Goal: Transaction & Acquisition: Purchase product/service

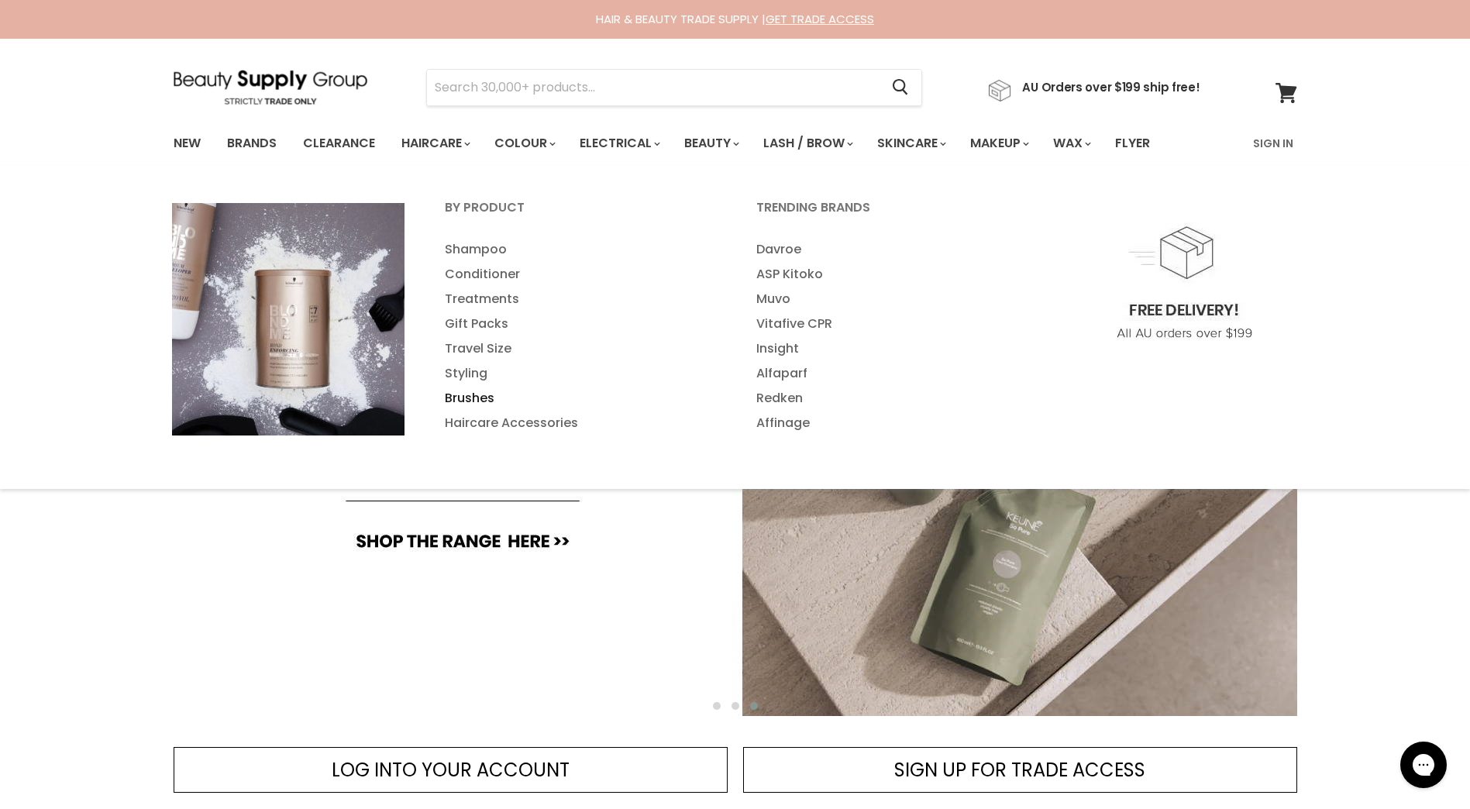
click at [466, 402] on link "Brushes" at bounding box center [579, 398] width 308 height 25
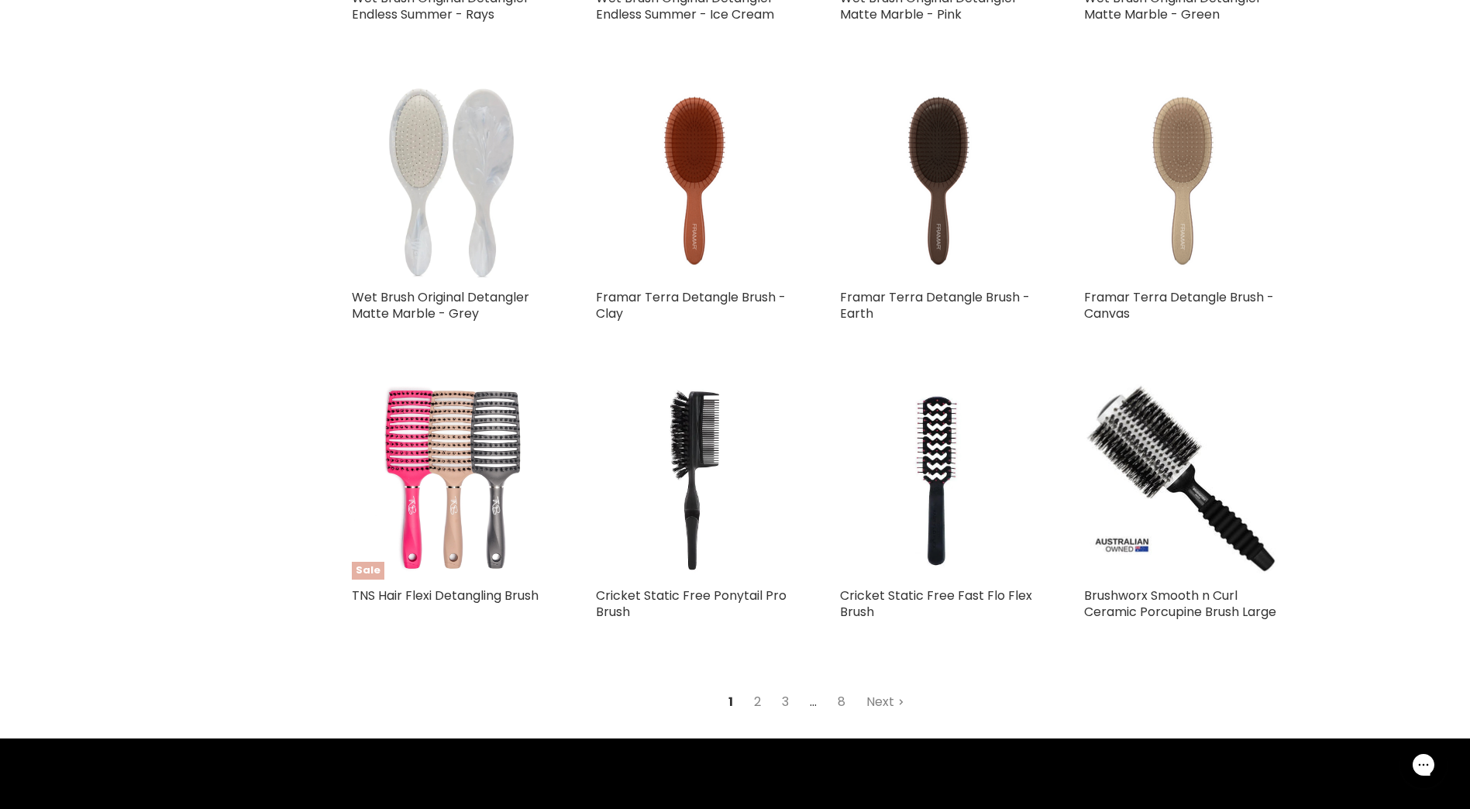
scroll to position [3409, 0]
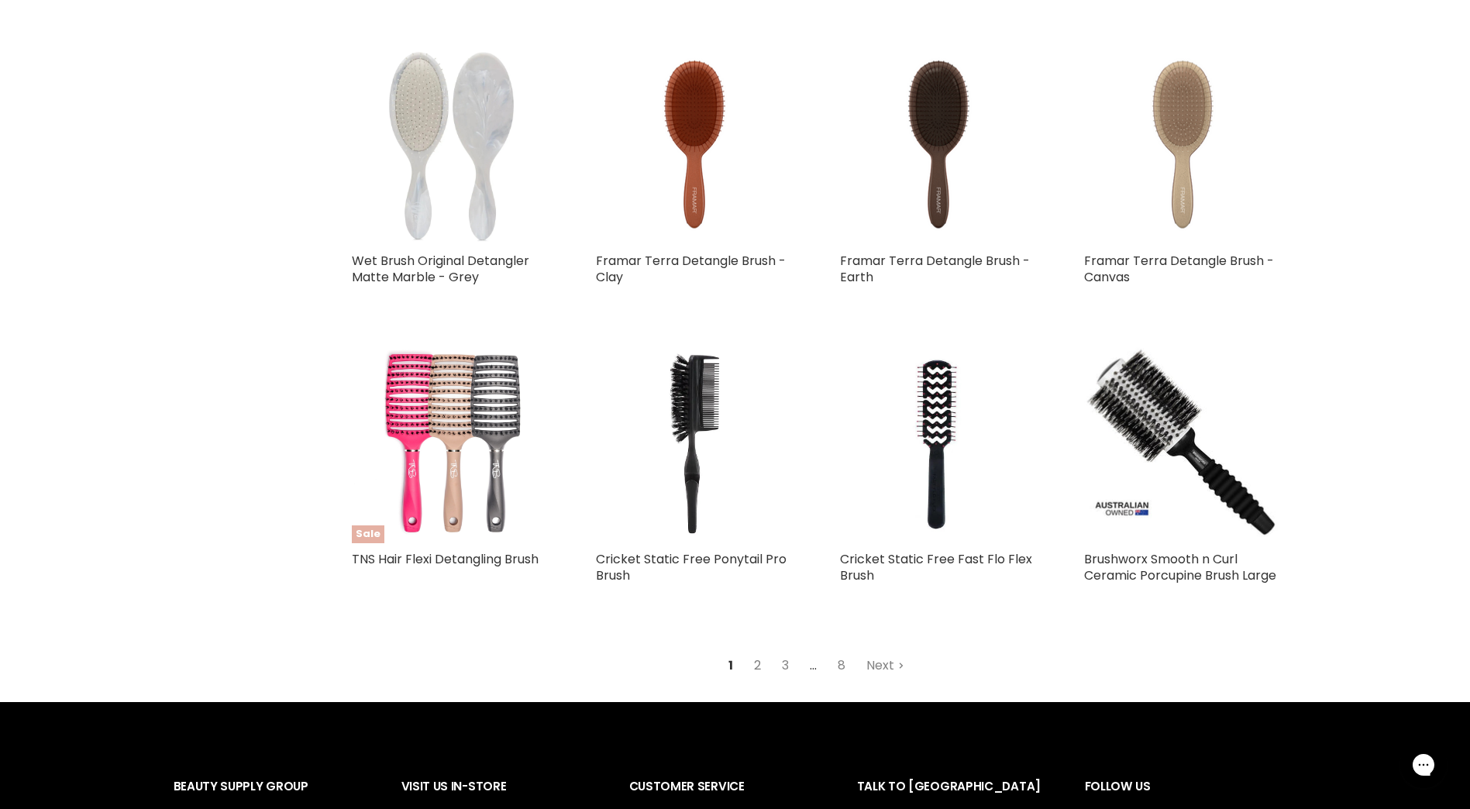
click at [758, 669] on link "2" at bounding box center [757, 666] width 24 height 28
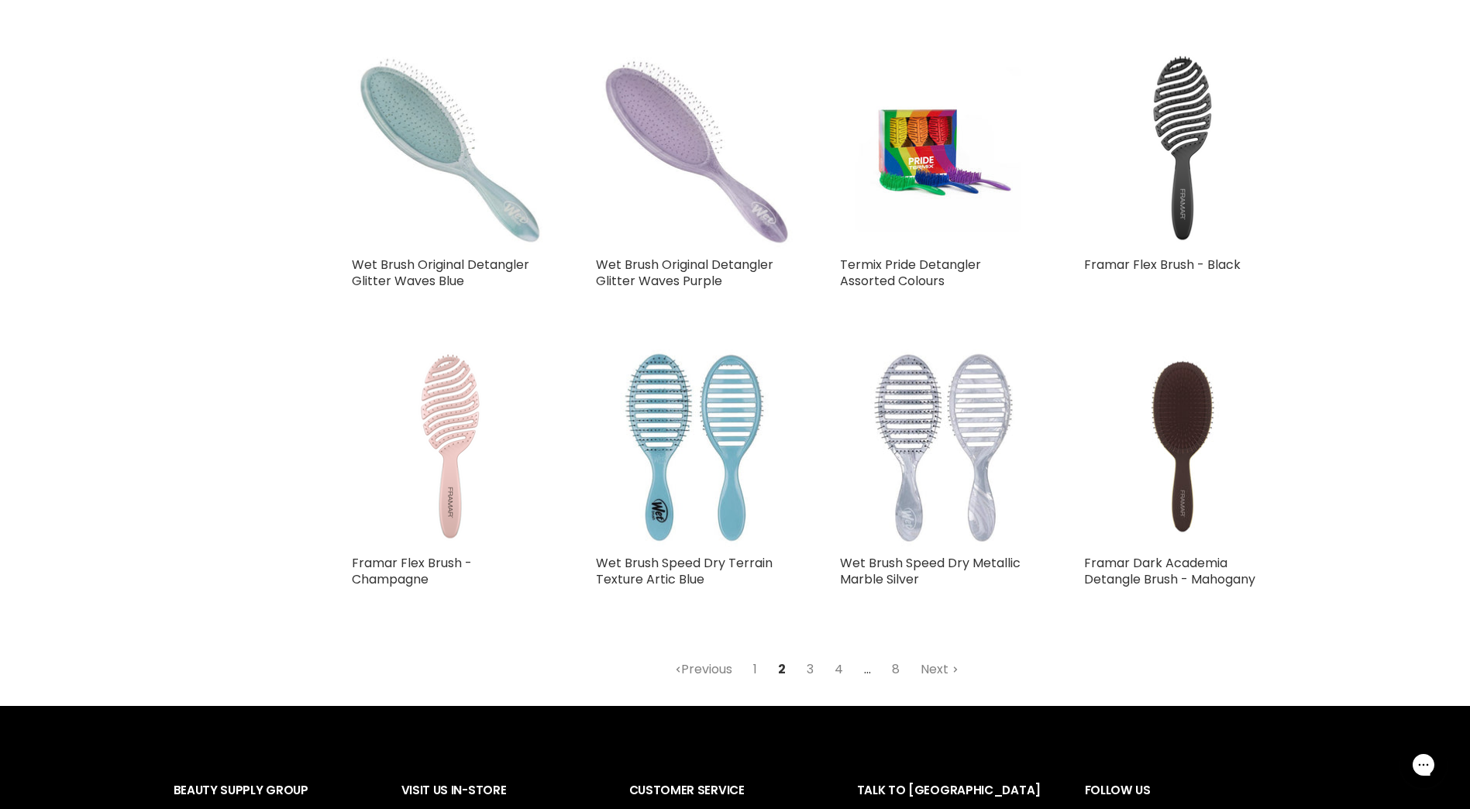
scroll to position [3498, 0]
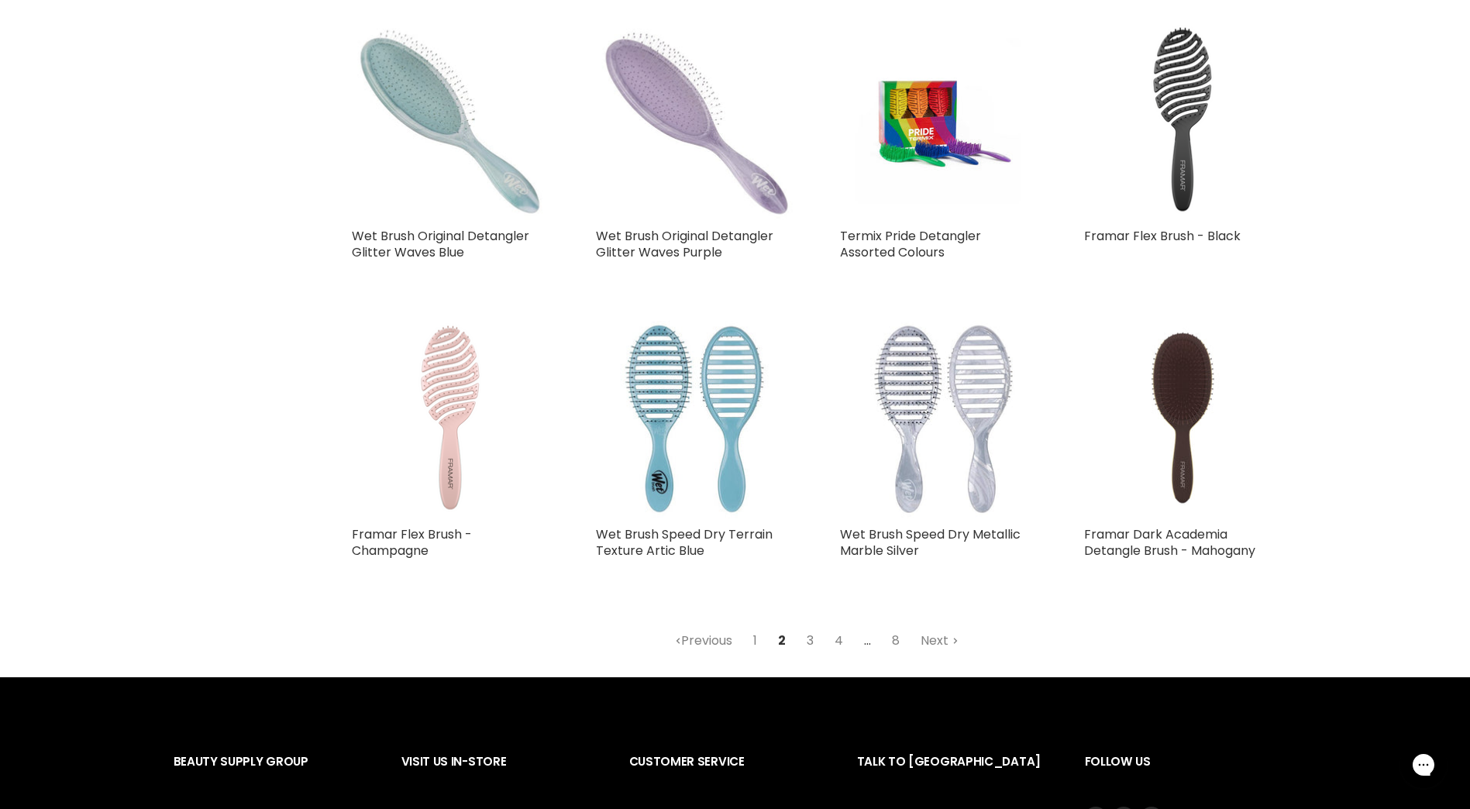
click at [811, 637] on link "3" at bounding box center [810, 641] width 24 height 28
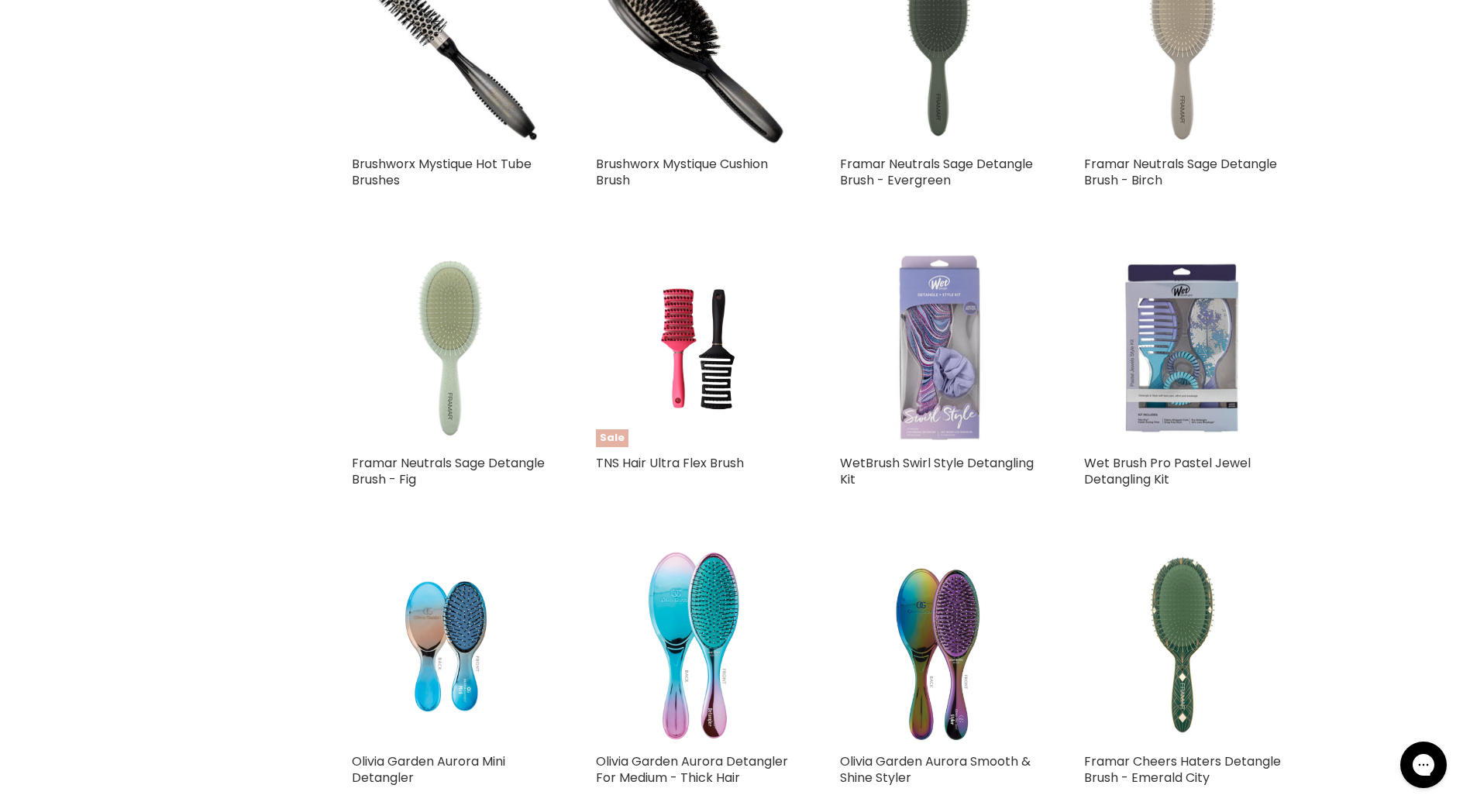
scroll to position [3344, 0]
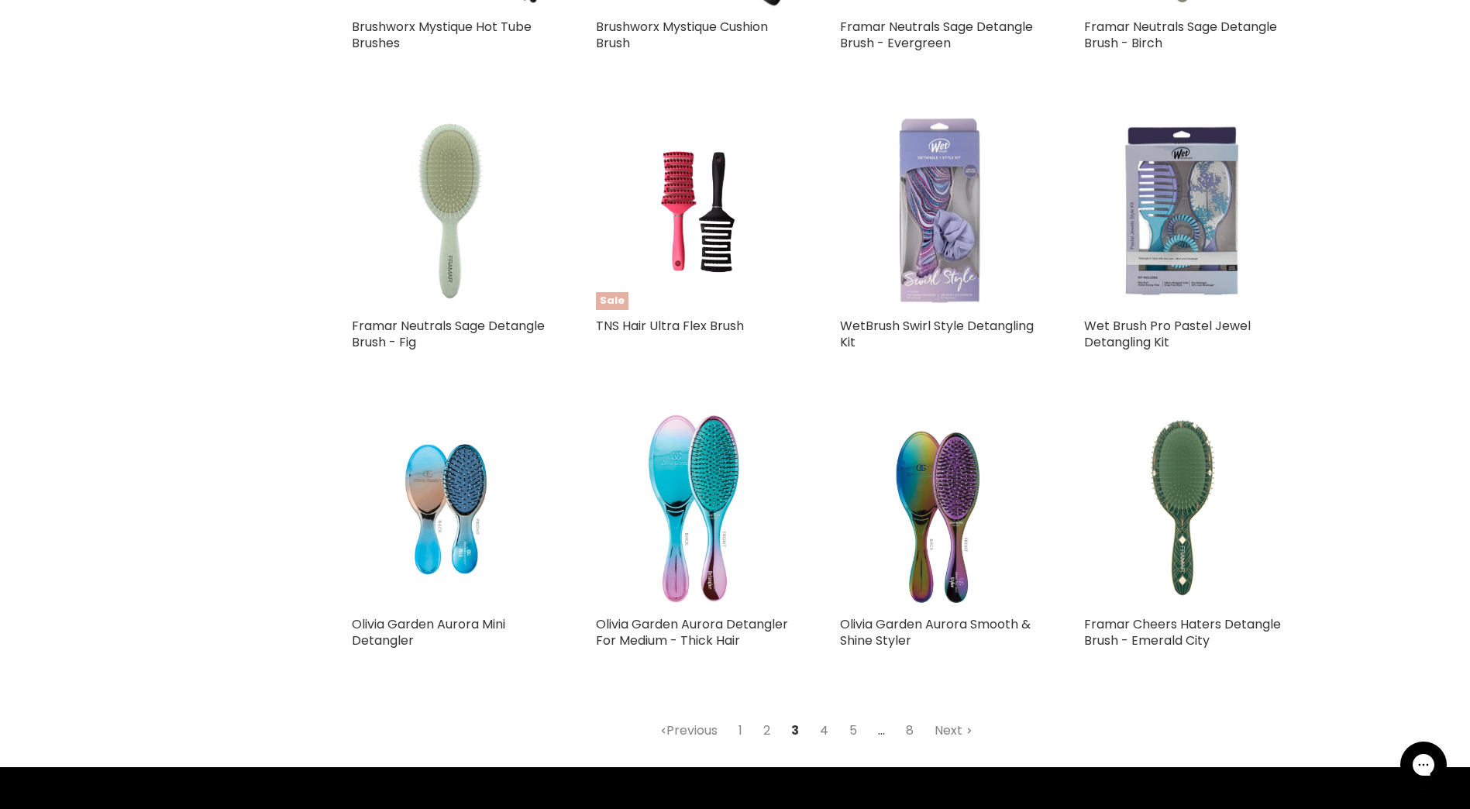
click at [827, 731] on link "4" at bounding box center [824, 731] width 26 height 28
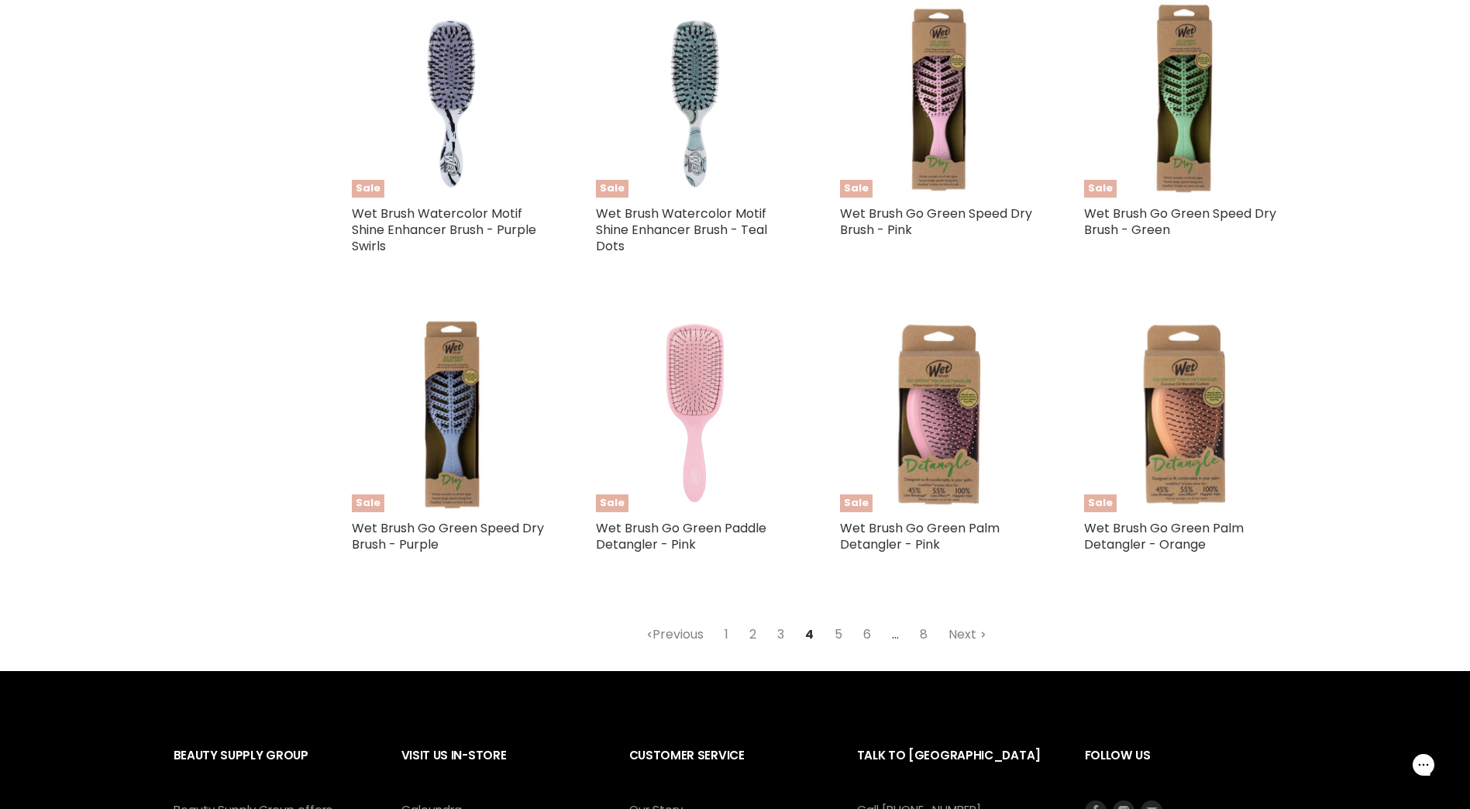
scroll to position [3498, 0]
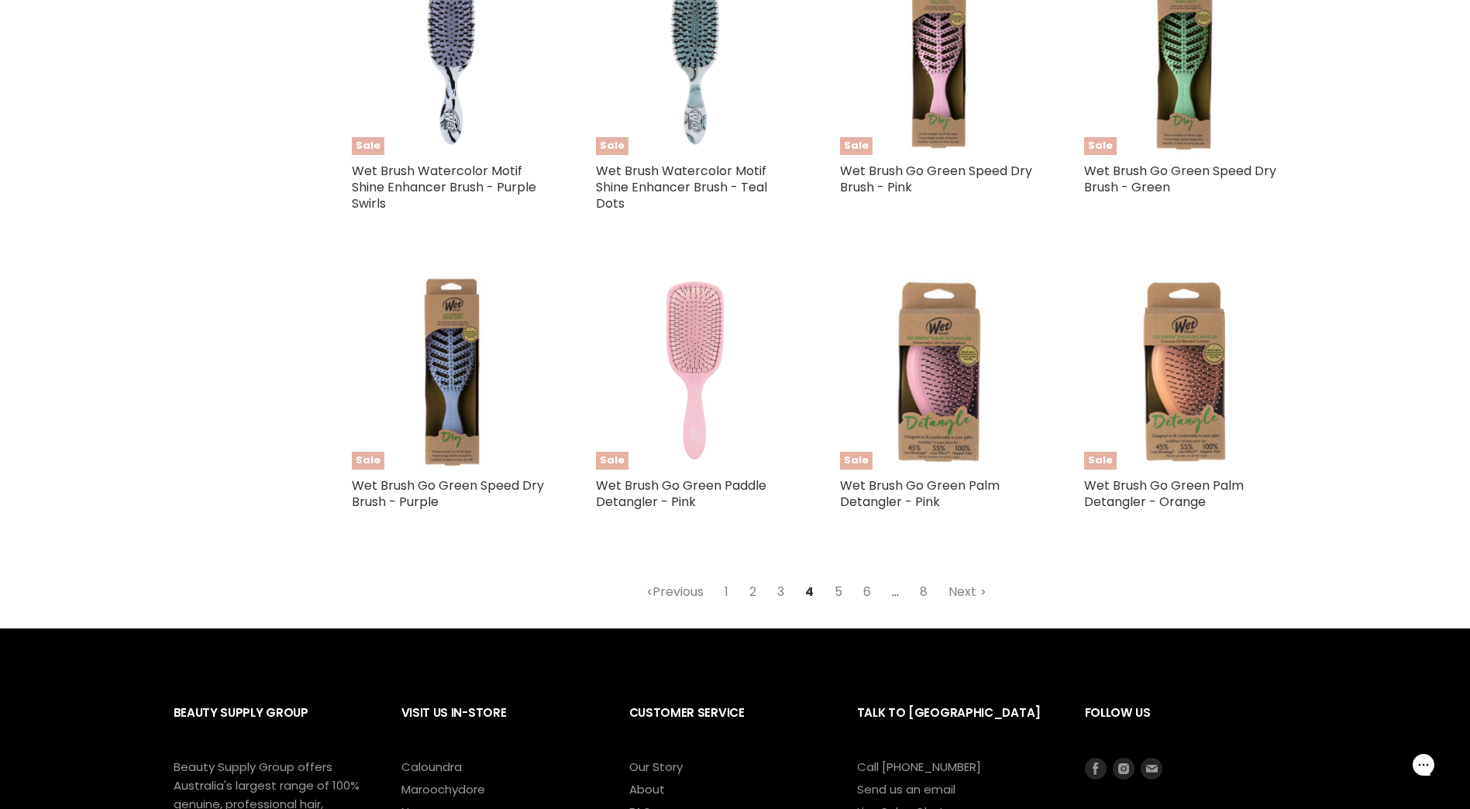
click at [838, 596] on link "5" at bounding box center [838, 592] width 25 height 28
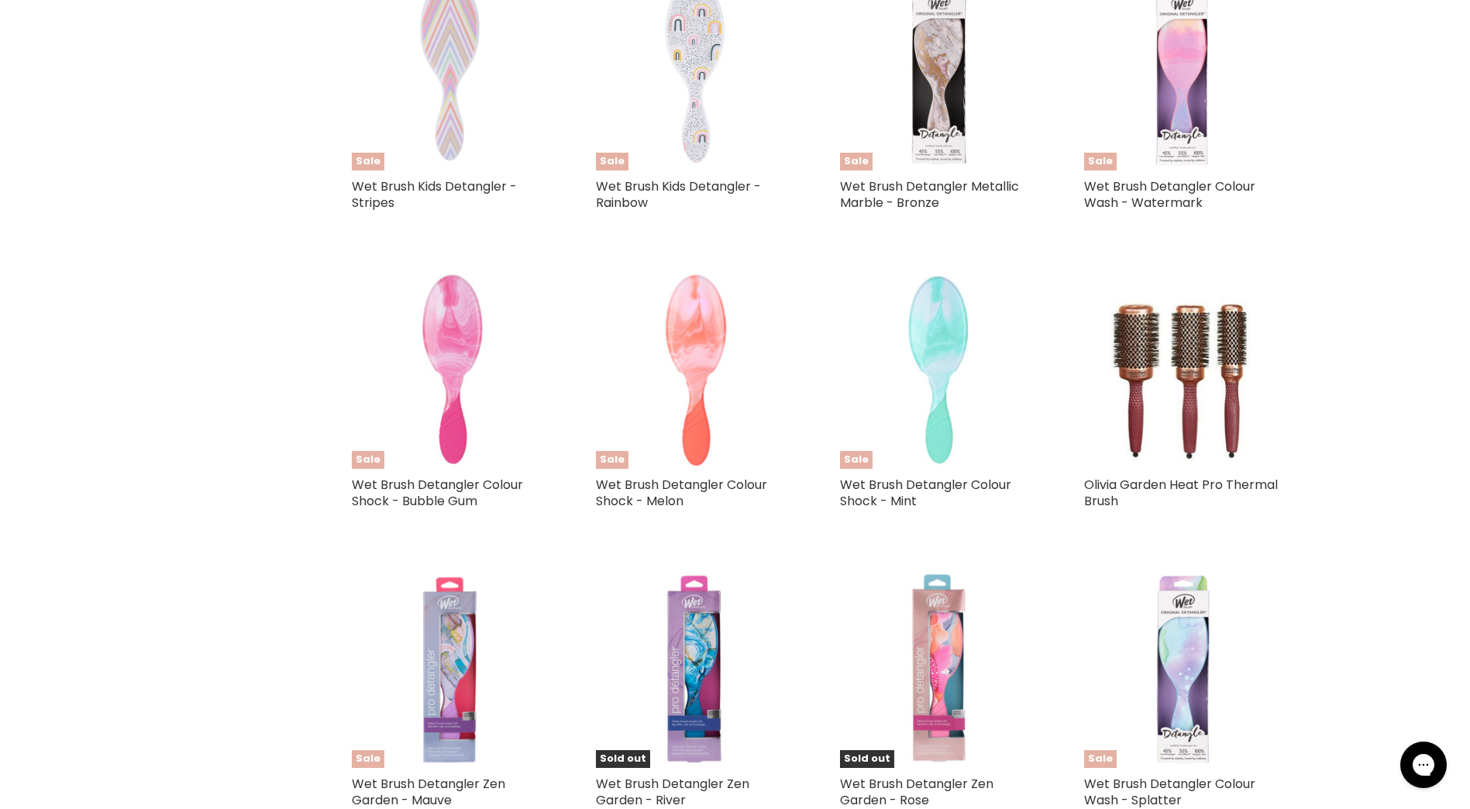
scroll to position [2336, 0]
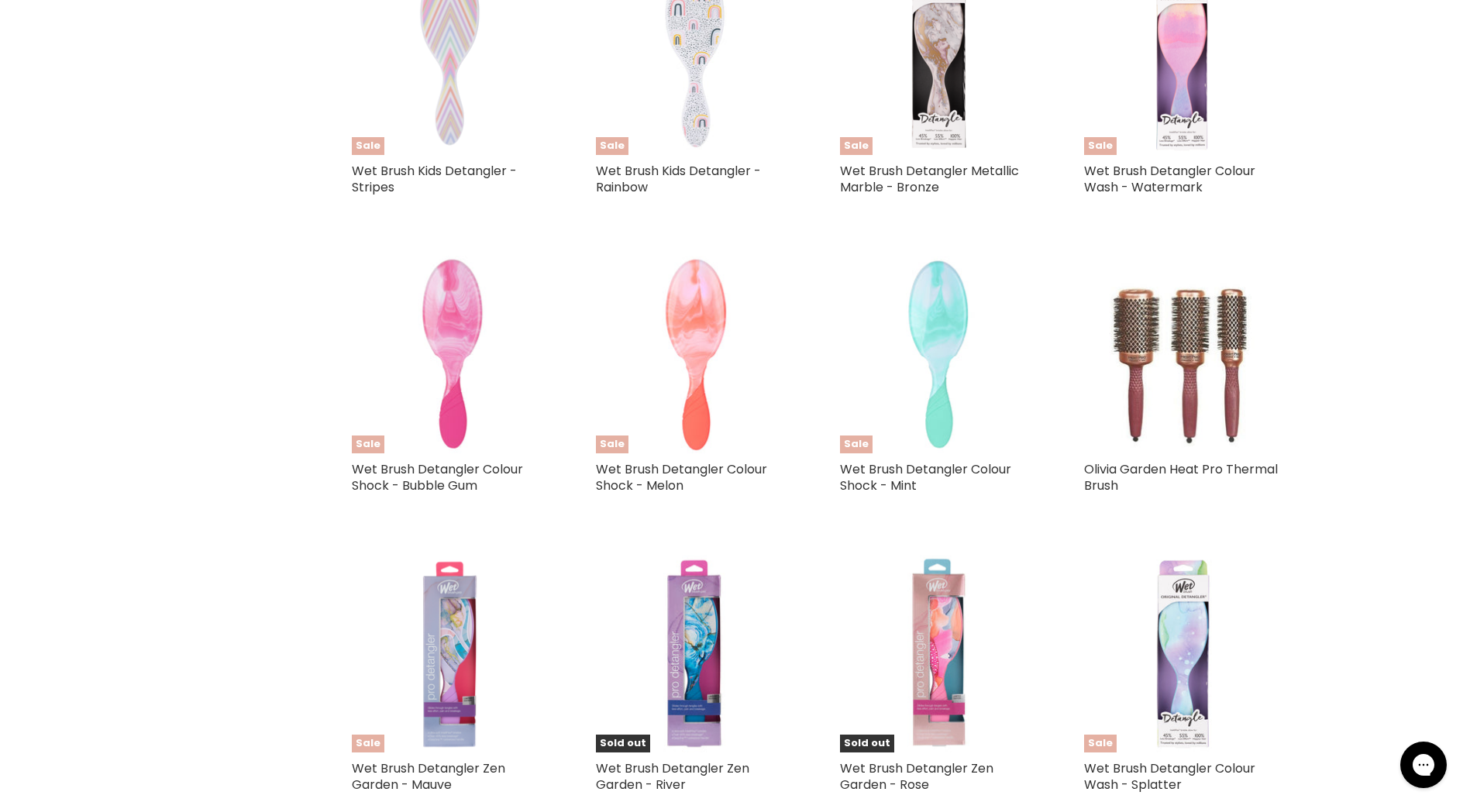
click at [1181, 425] on img "Main content" at bounding box center [1182, 355] width 158 height 198
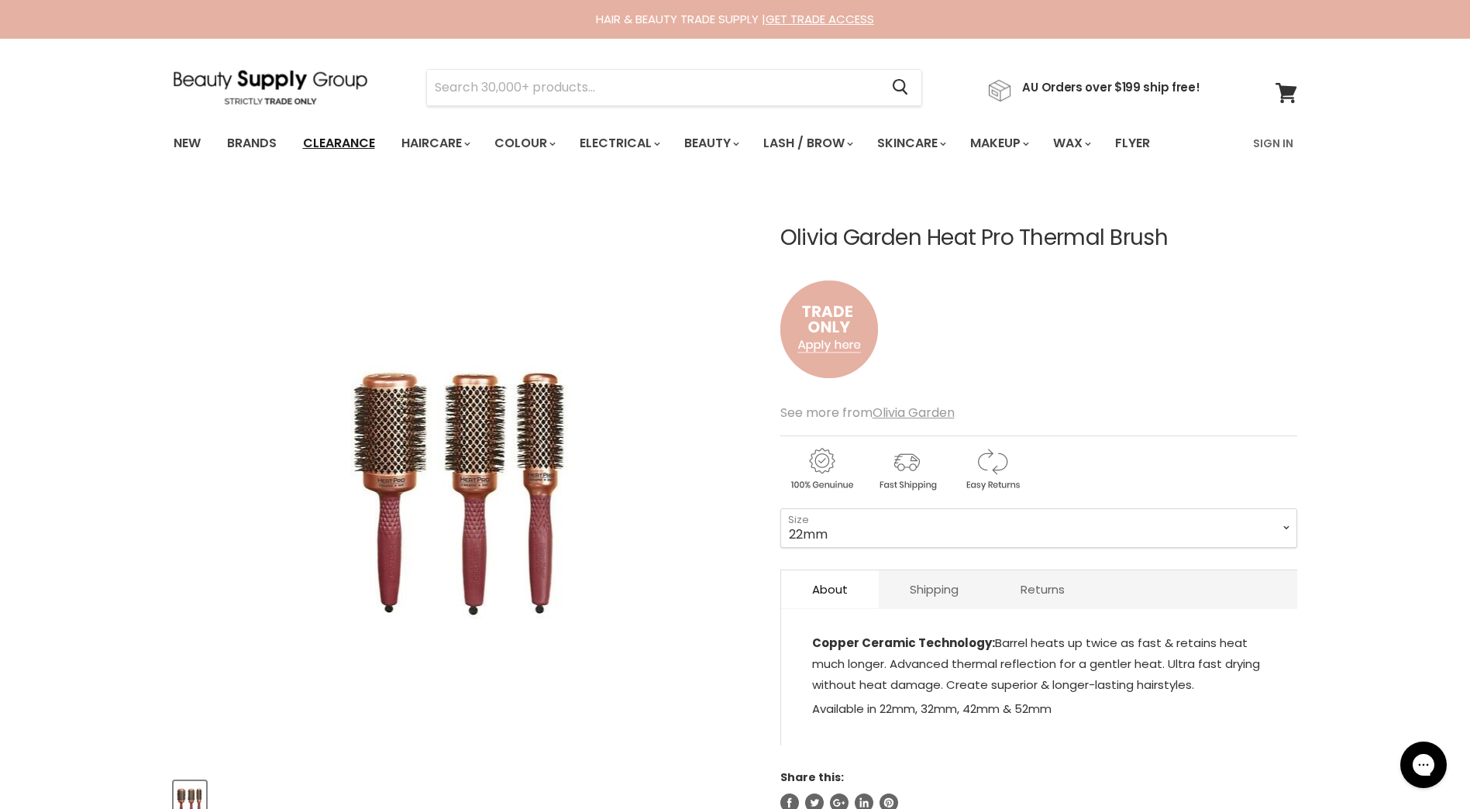
click at [334, 142] on link "Clearance" at bounding box center [338, 143] width 95 height 33
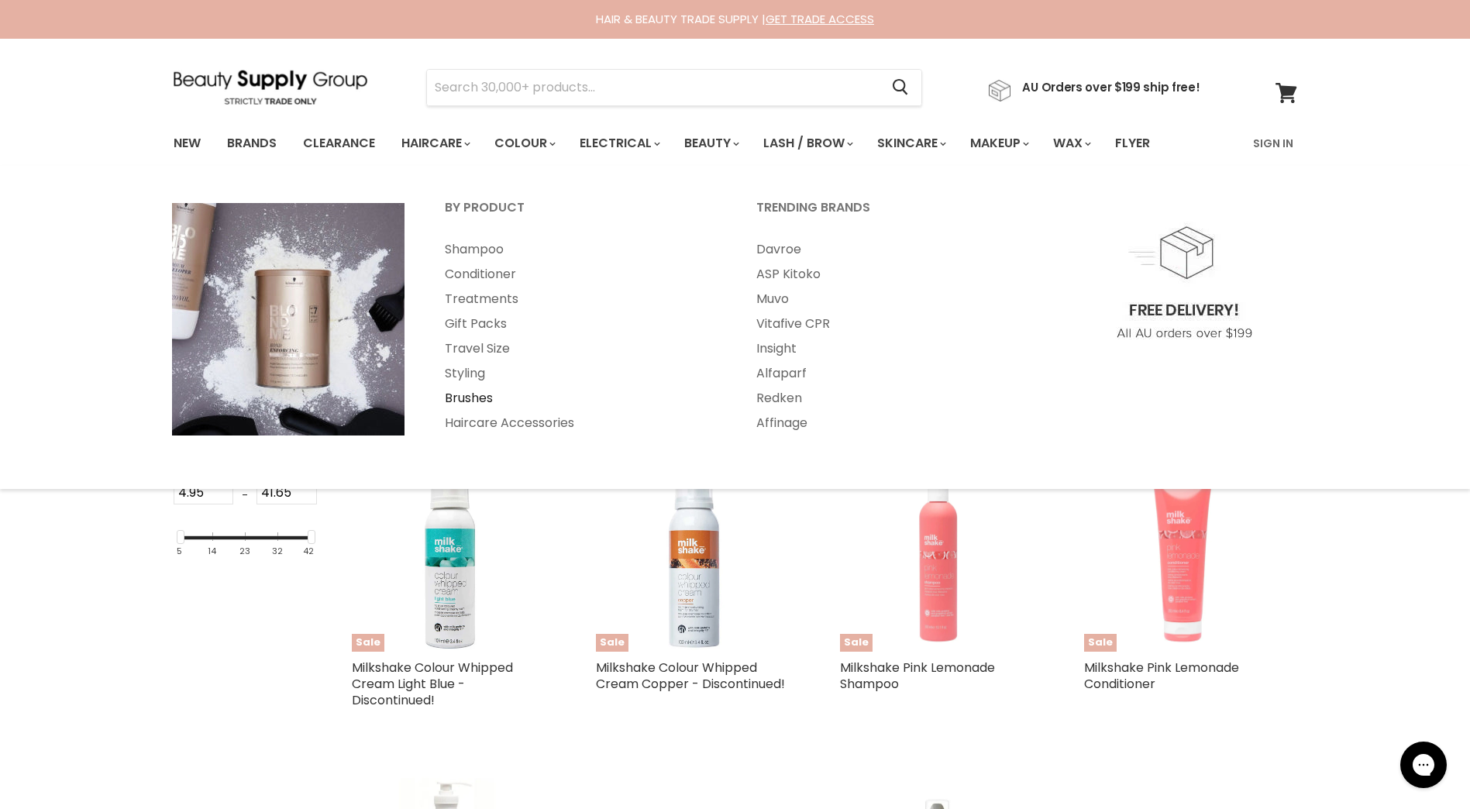
click at [490, 392] on link "Brushes" at bounding box center [579, 398] width 308 height 25
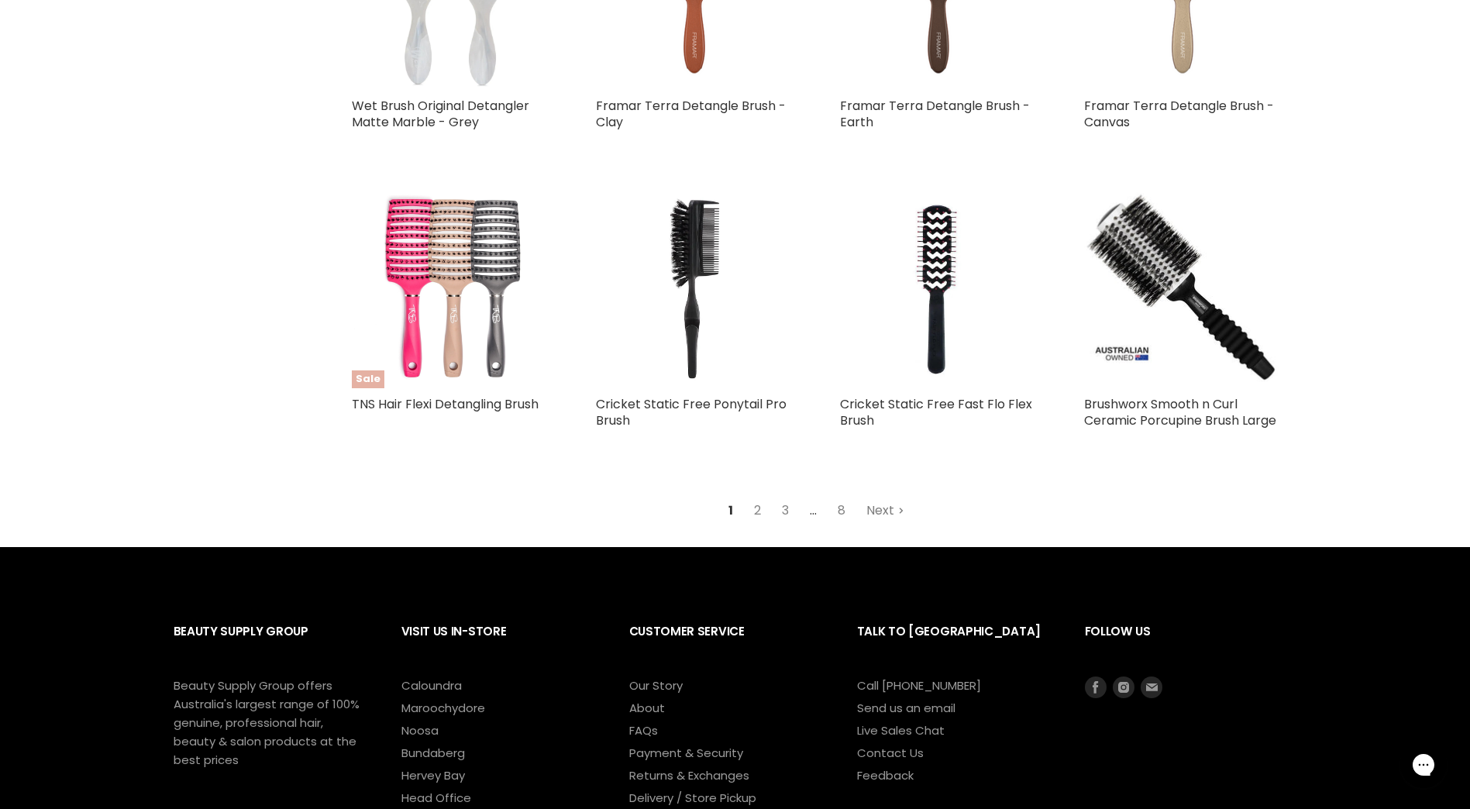
click at [901, 511] on polygon "Main content" at bounding box center [901, 512] width 4 height 3
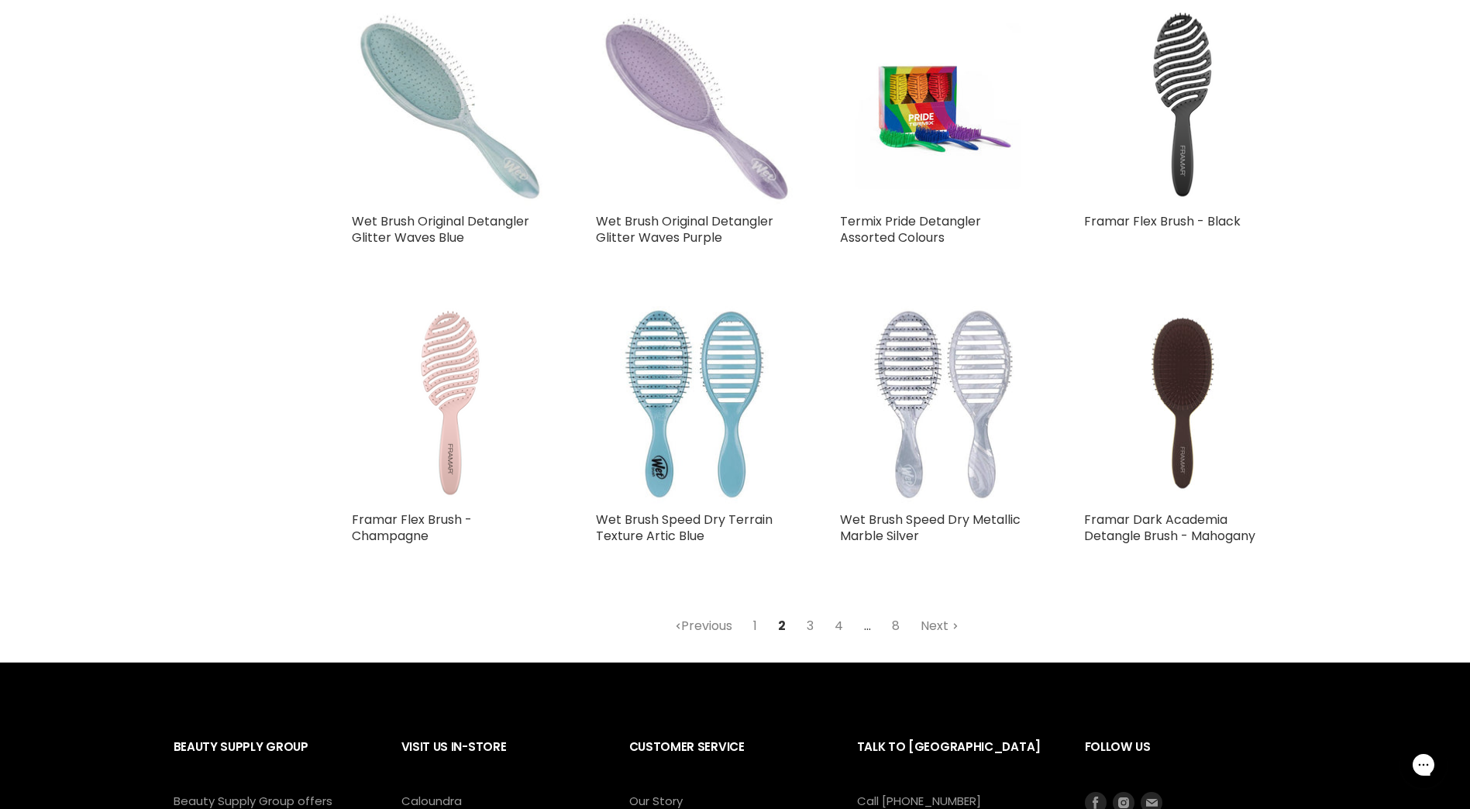
scroll to position [3653, 0]
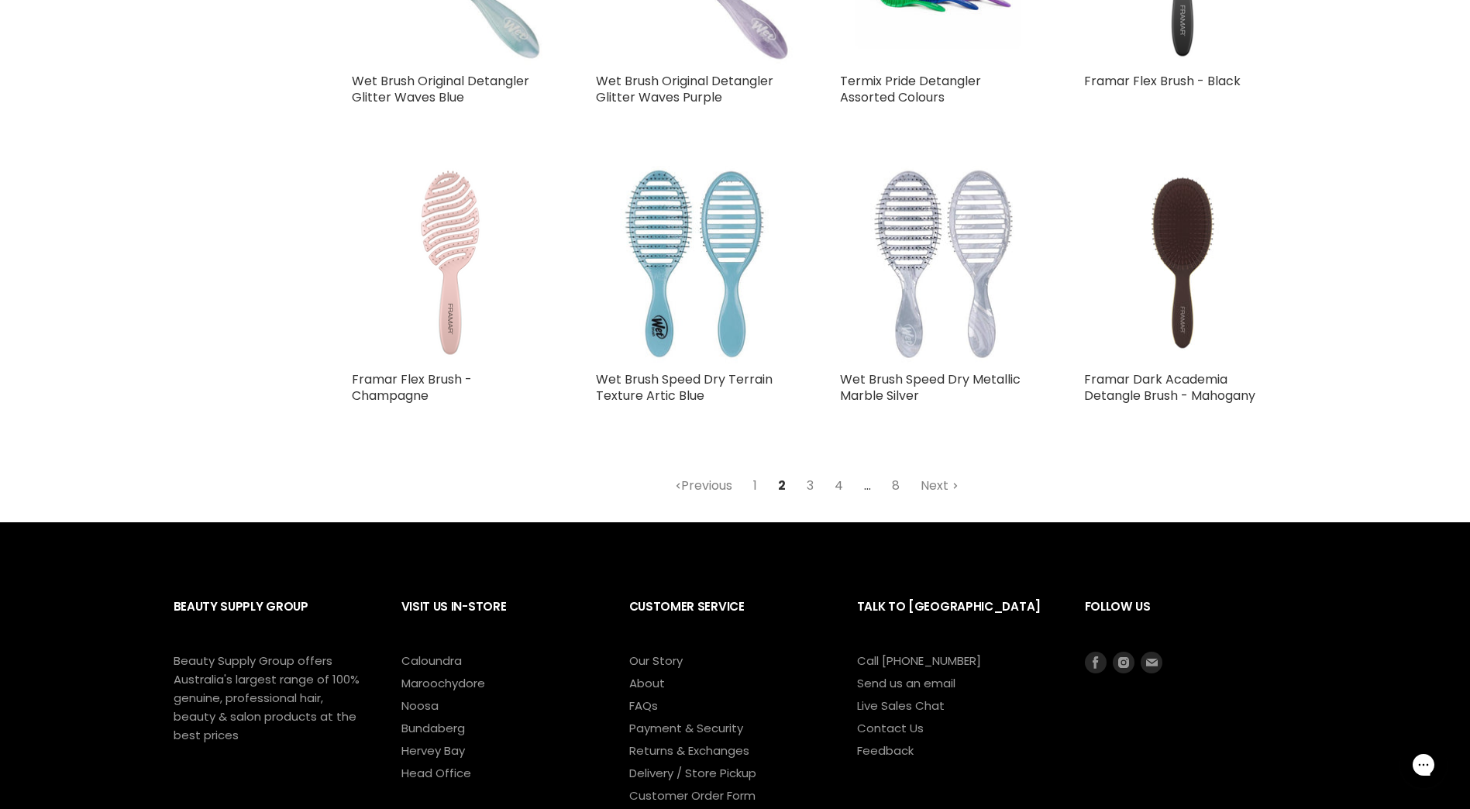
click at [836, 489] on link "4" at bounding box center [839, 486] width 26 height 28
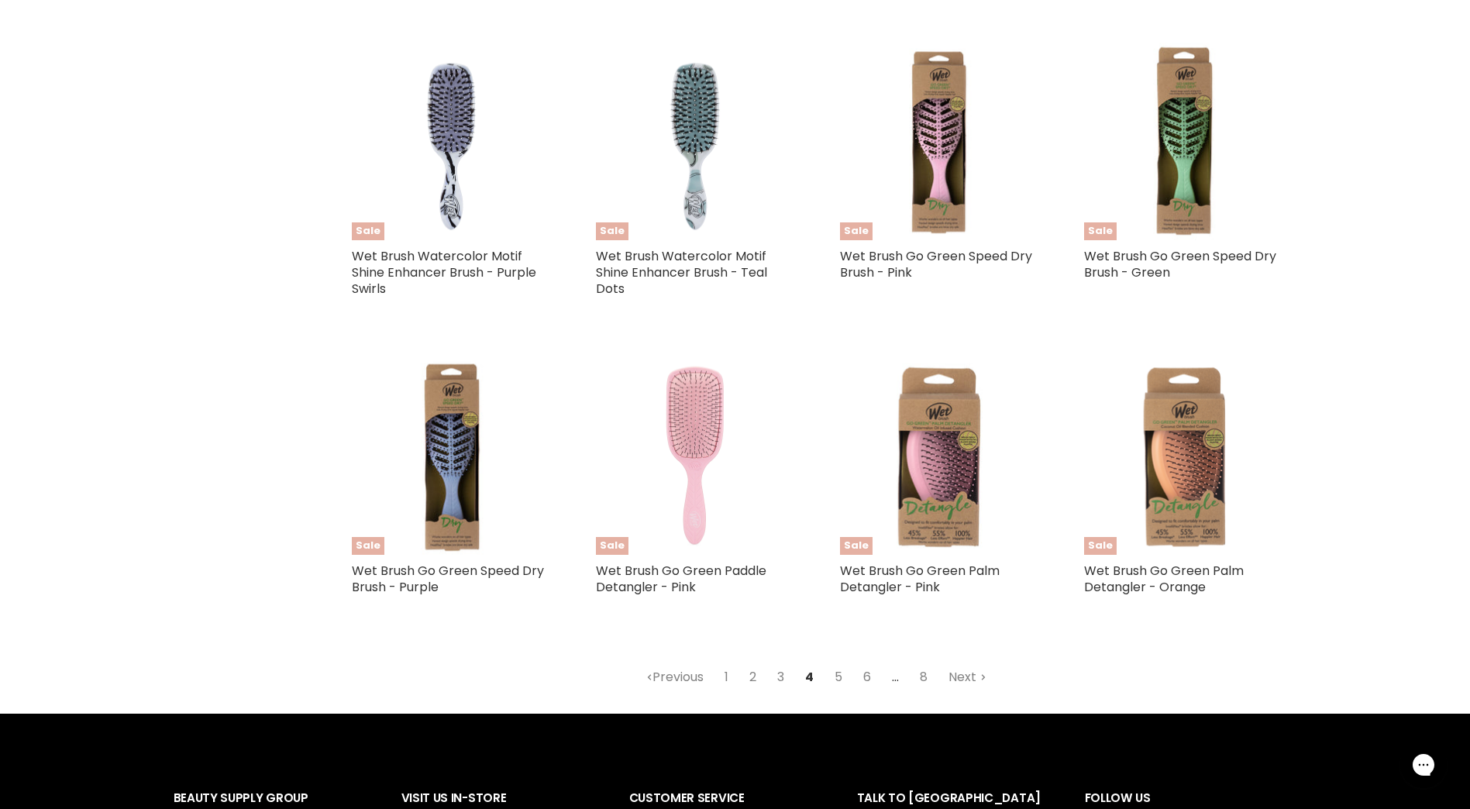
scroll to position [3498, 0]
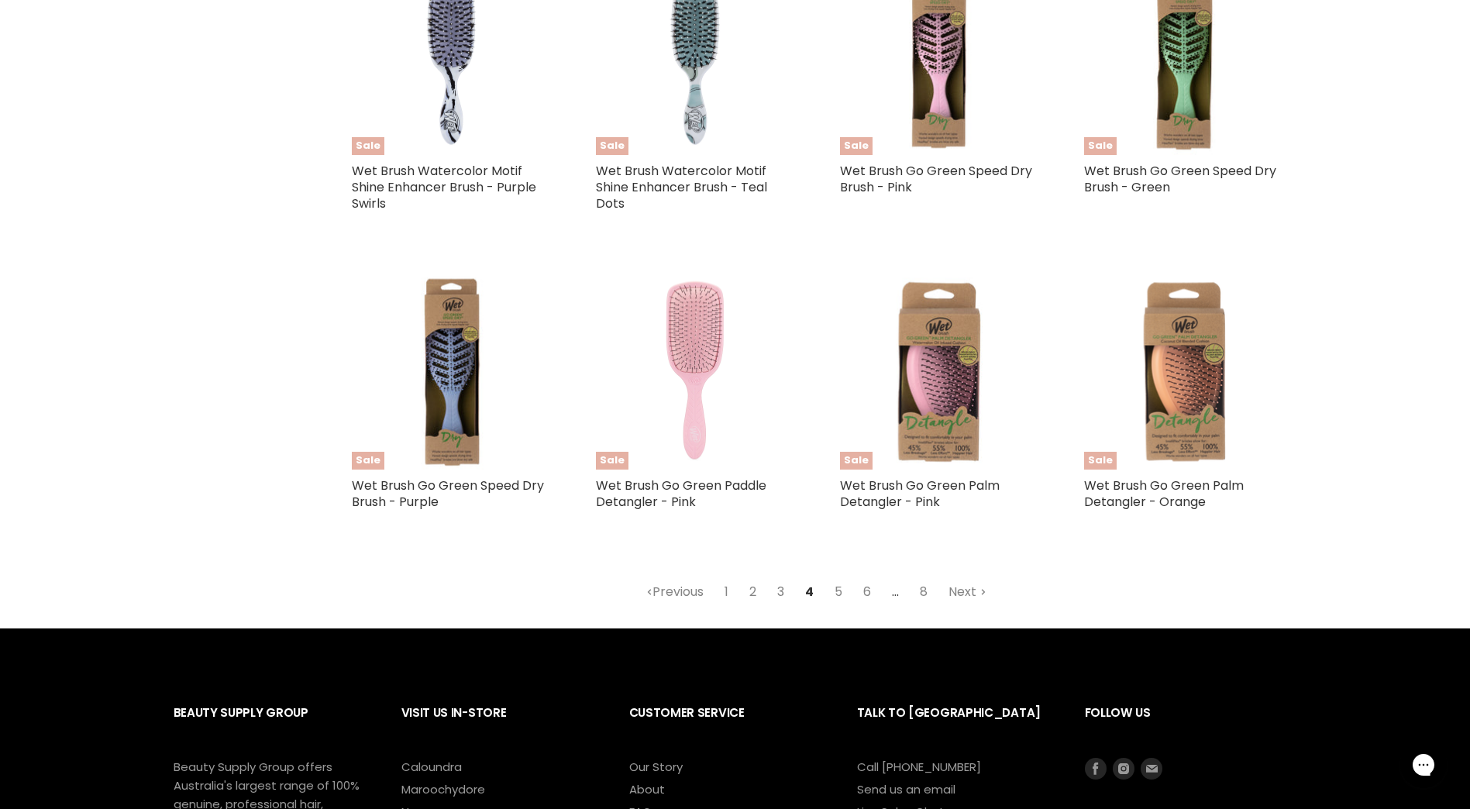
click at [782, 593] on link "3" at bounding box center [780, 592] width 24 height 28
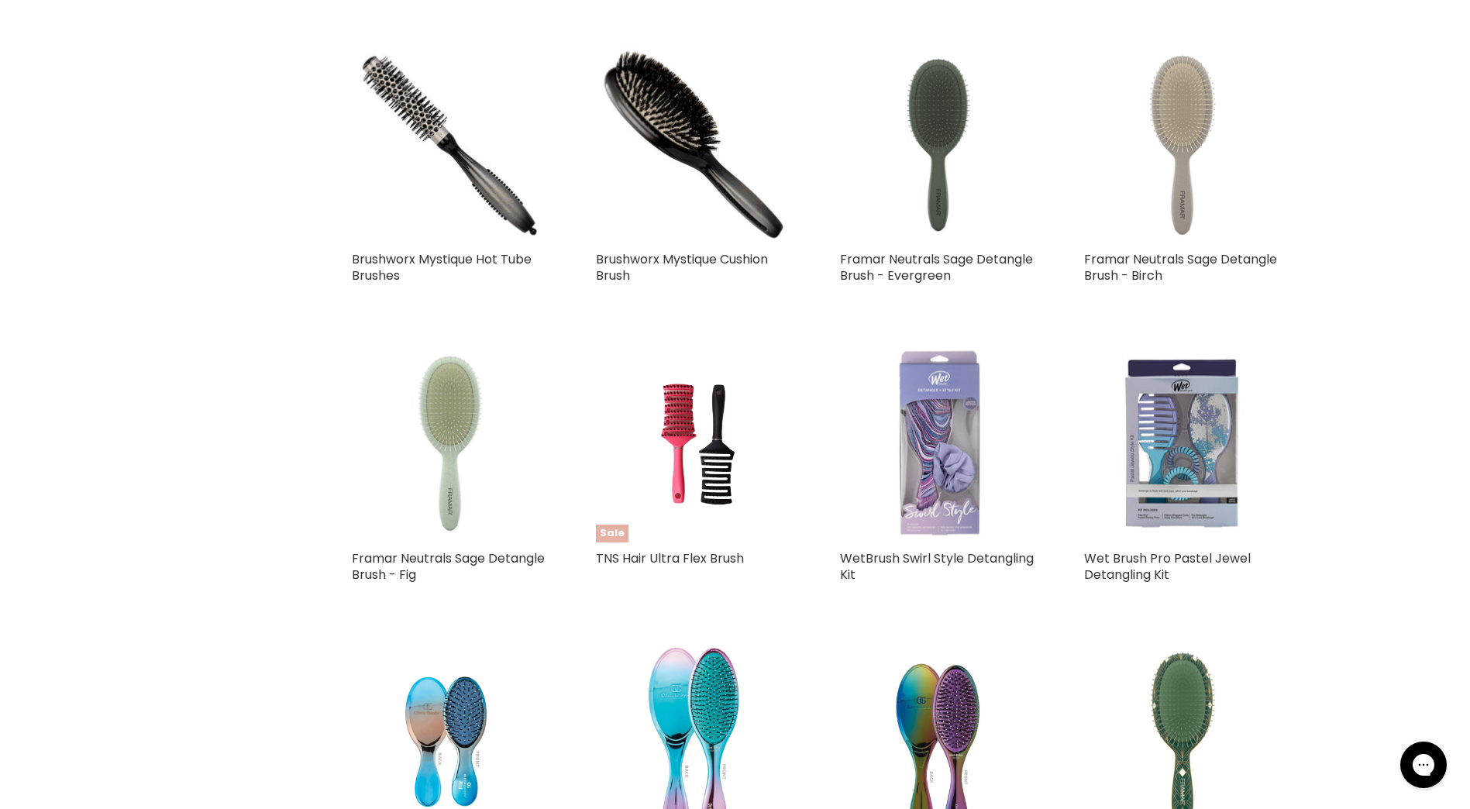
scroll to position [3498, 0]
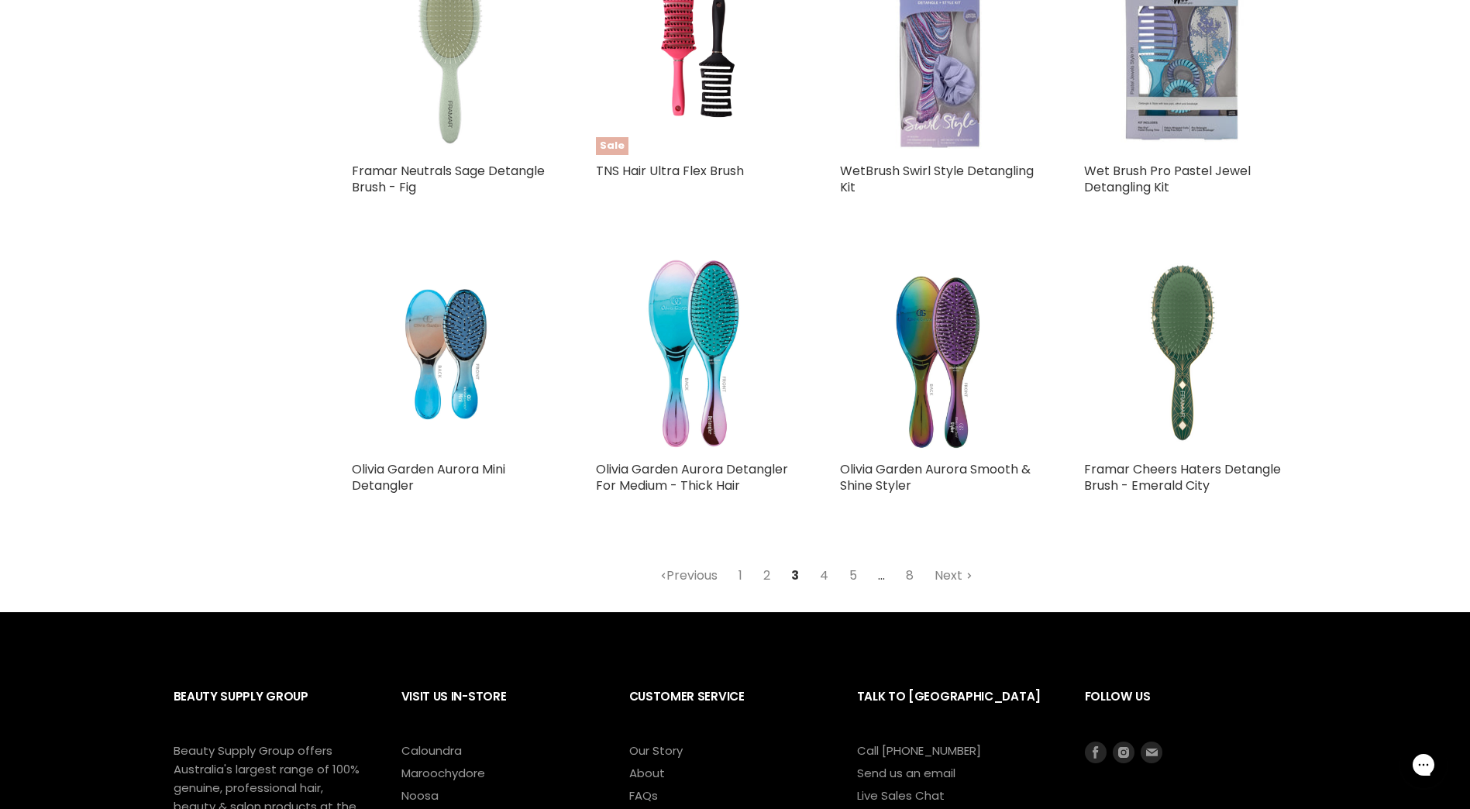
click at [855, 574] on link "5" at bounding box center [853, 576] width 25 height 28
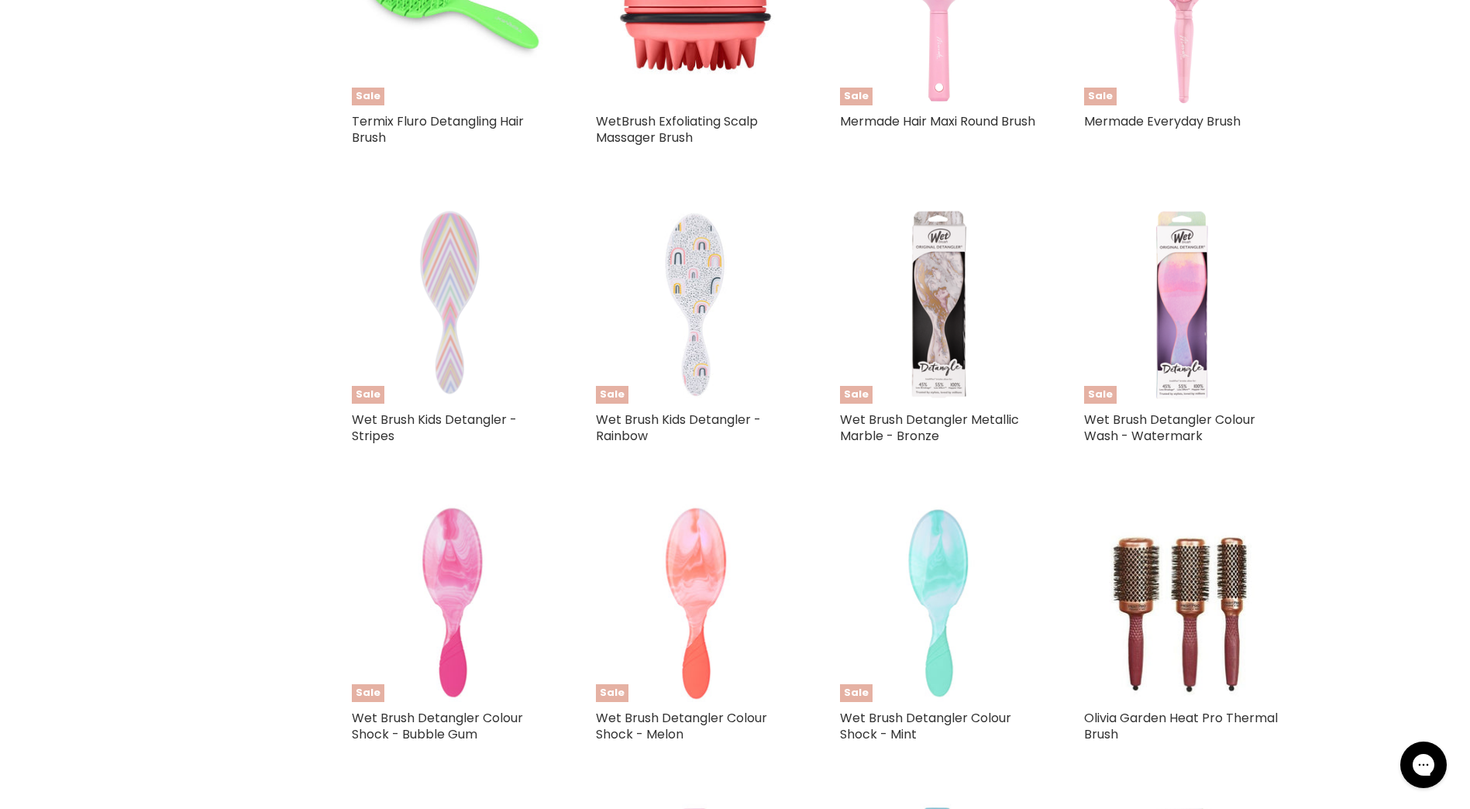
scroll to position [2182, 0]
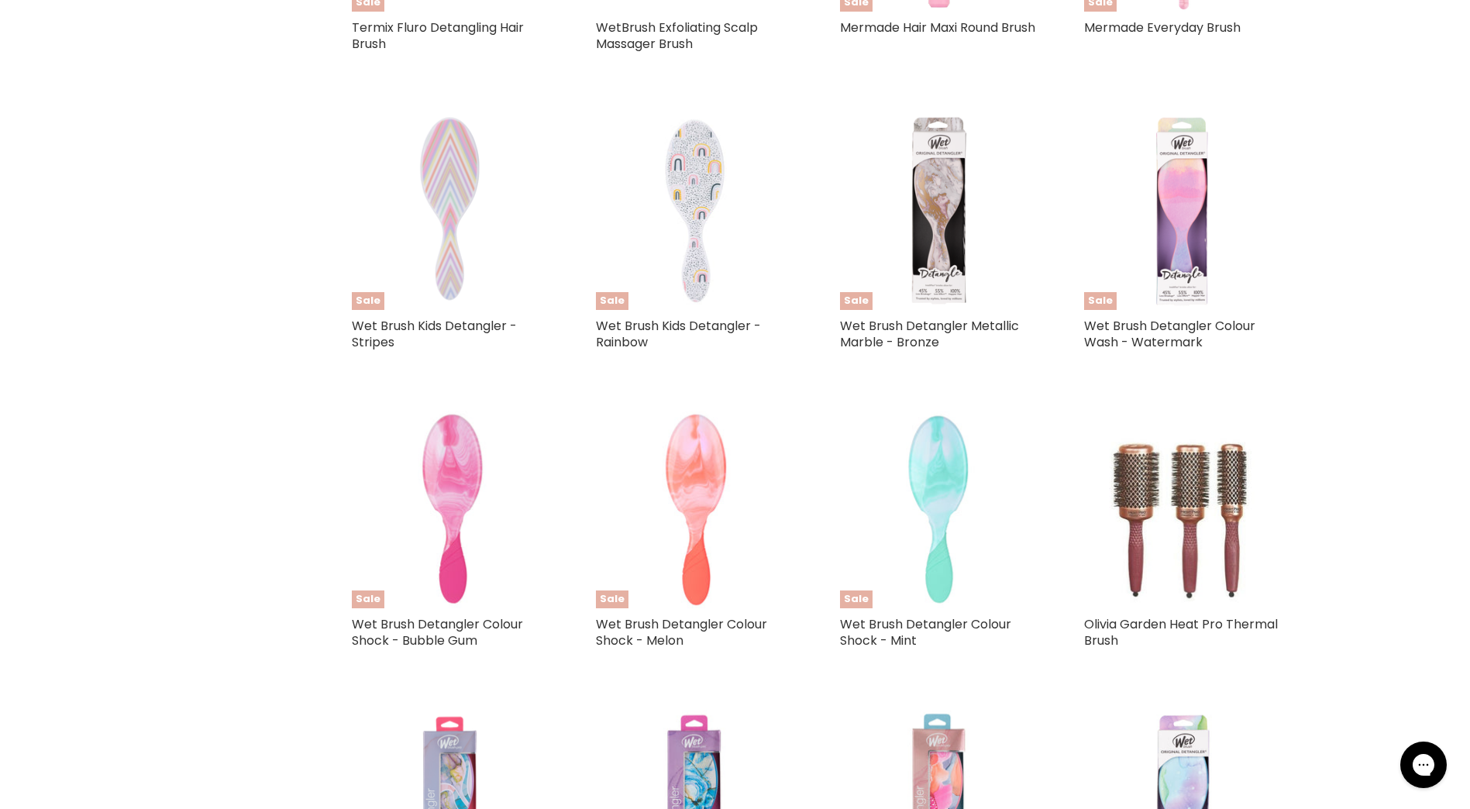
click at [1160, 566] on img "Main content" at bounding box center [1182, 510] width 158 height 198
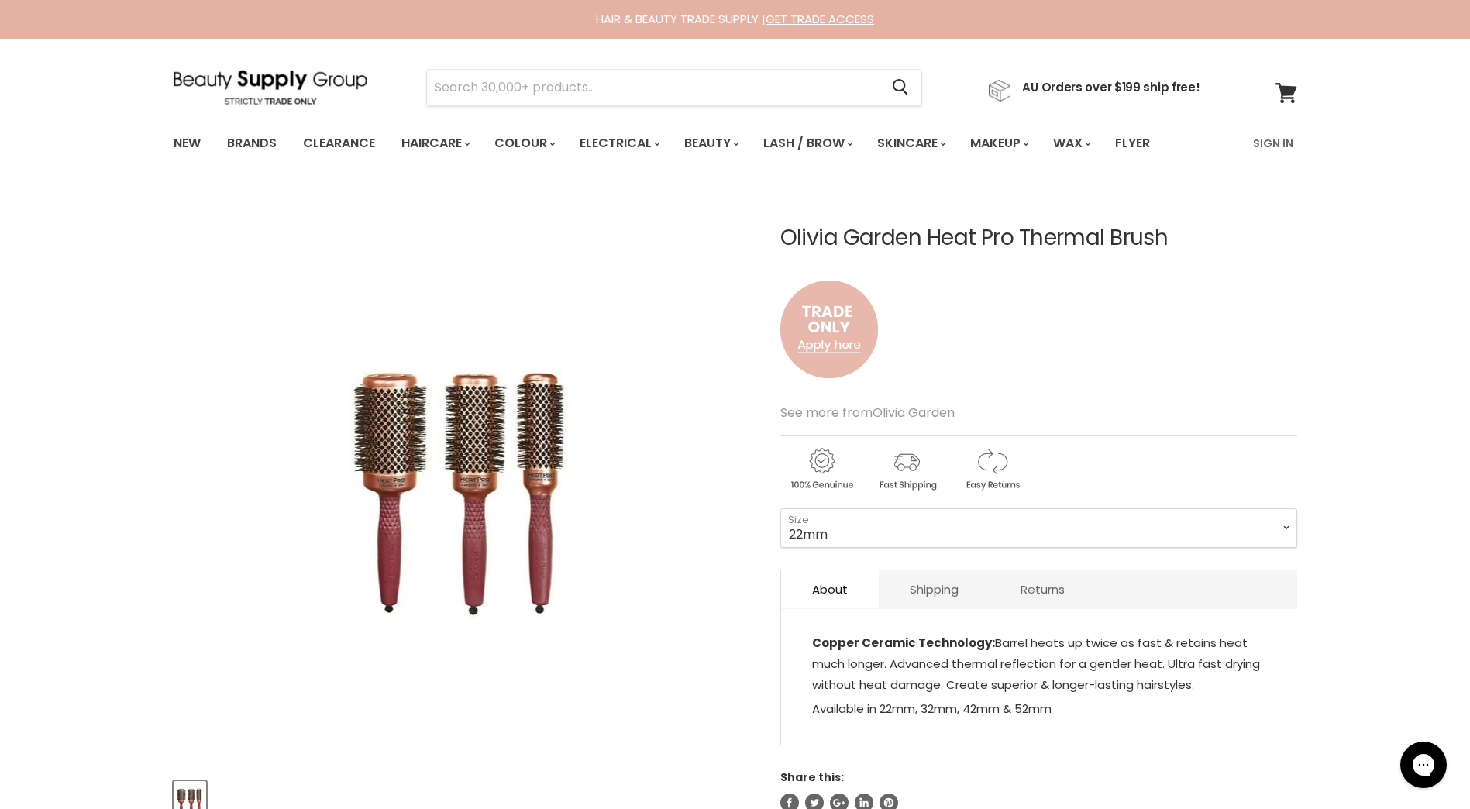
click at [834, 349] on img "Main content" at bounding box center [829, 329] width 98 height 129
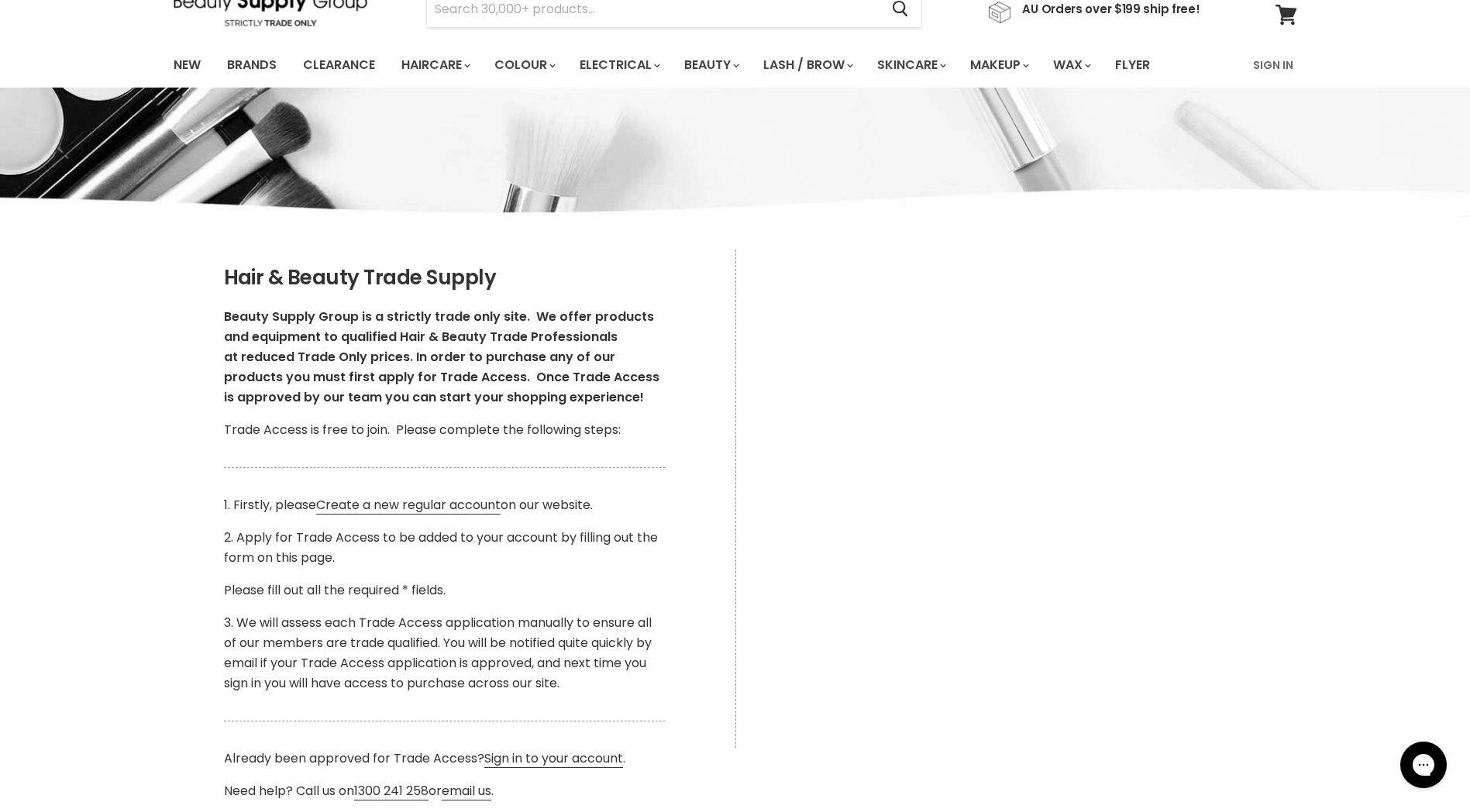
scroll to position [77, 0]
